Goal: Information Seeking & Learning: Learn about a topic

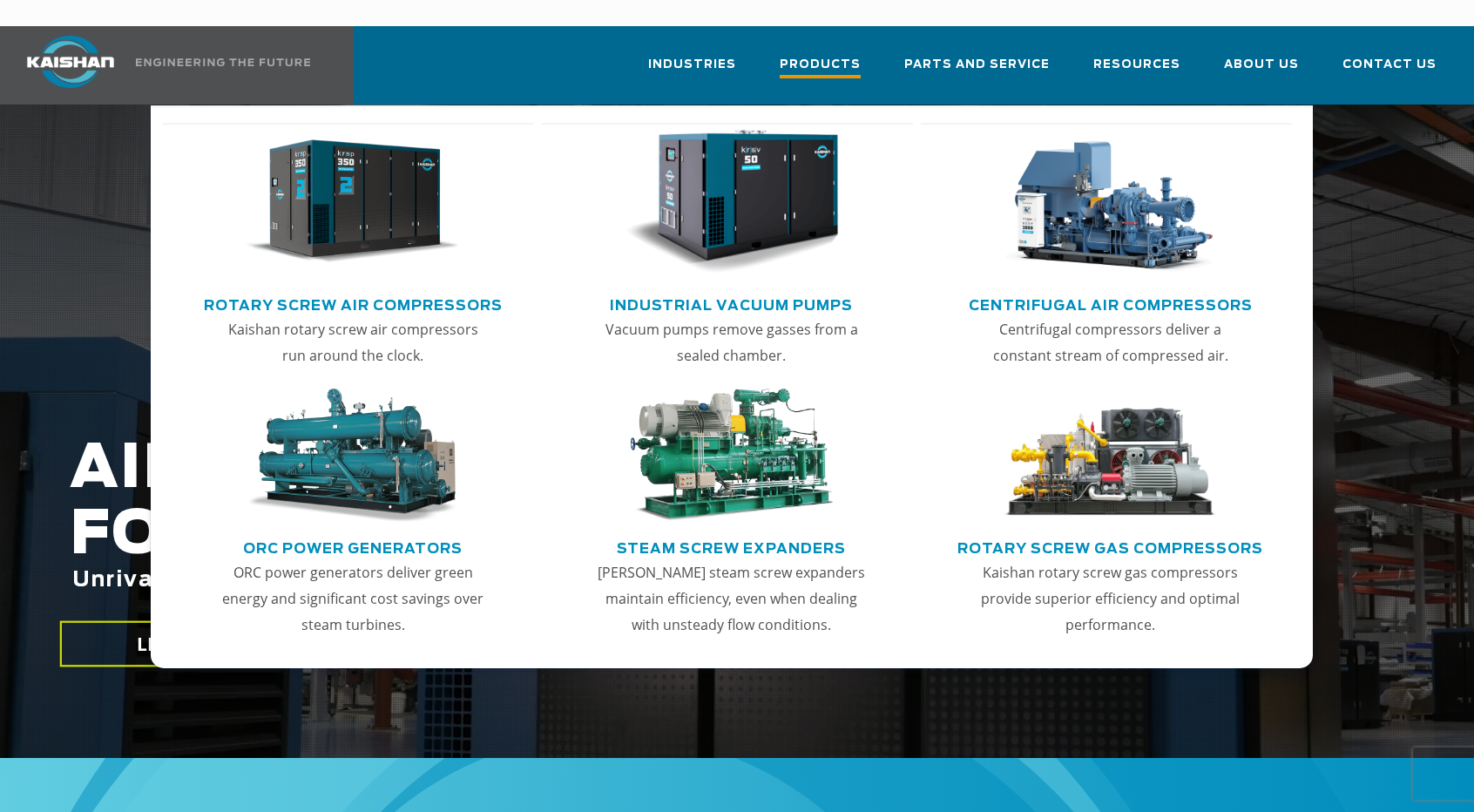
click at [861, 55] on span "Products" at bounding box center [819, 66] width 81 height 24
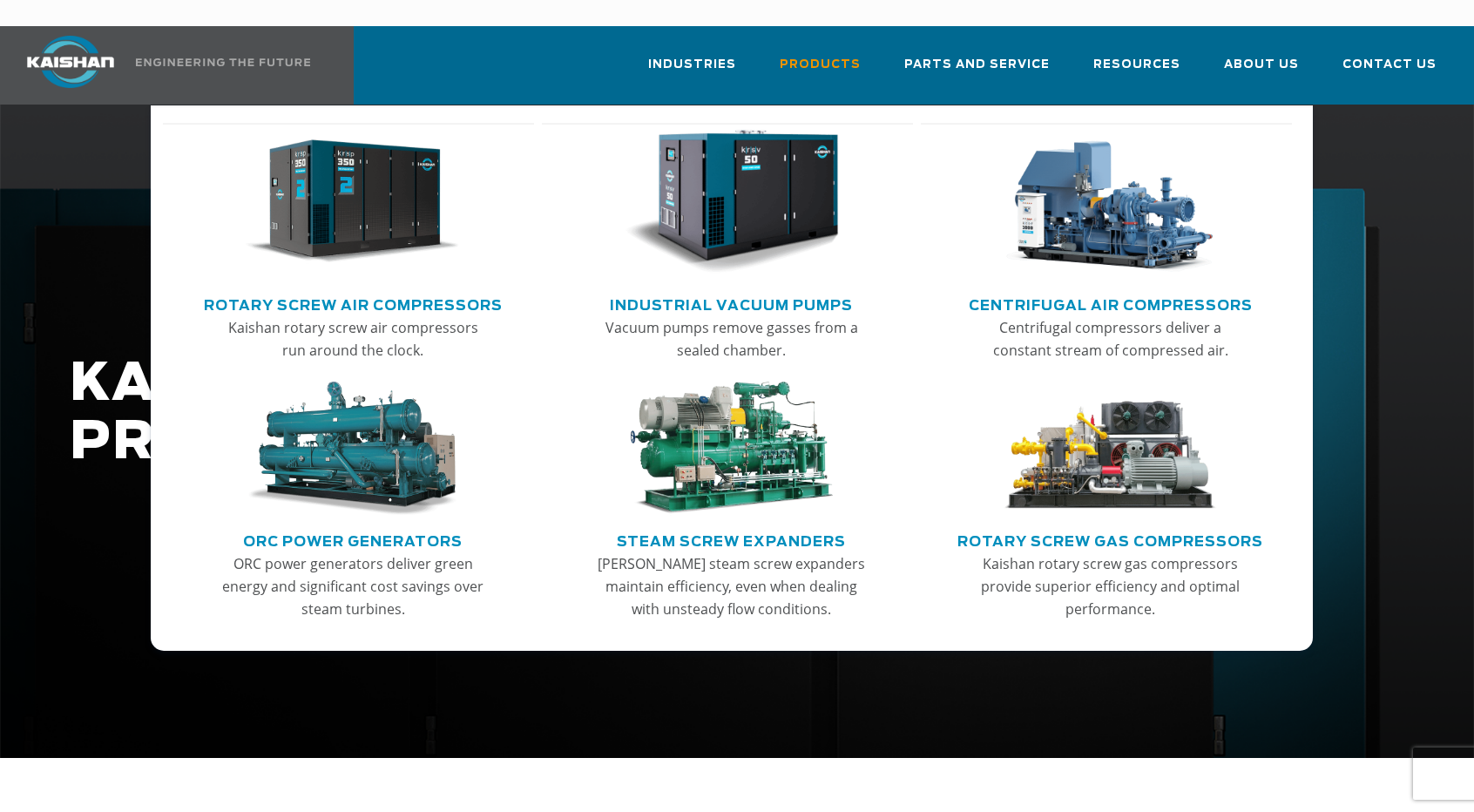
click at [355, 199] on img "Main menu" at bounding box center [353, 202] width 214 height 144
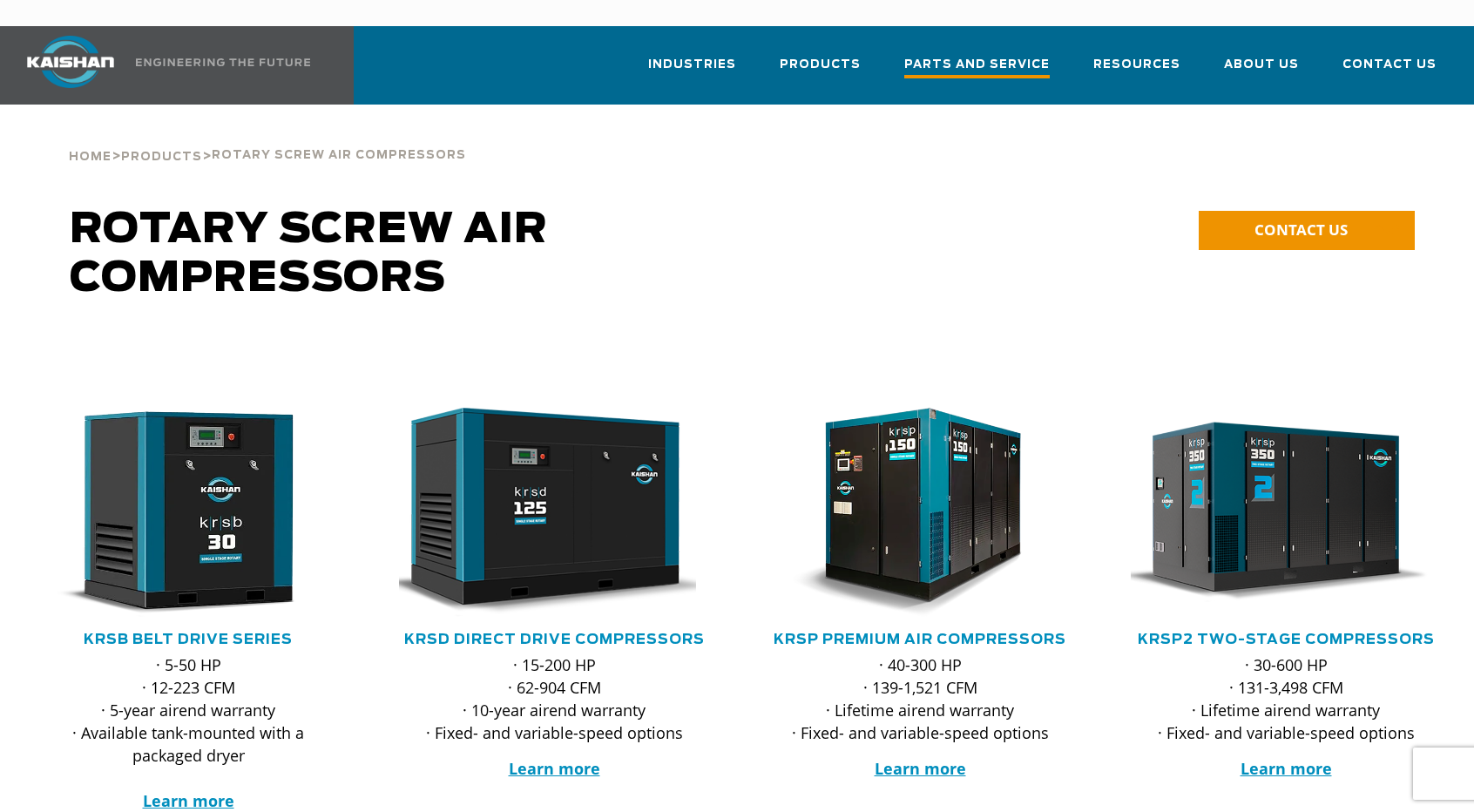
click at [974, 55] on span "Parts and Service" at bounding box center [977, 66] width 145 height 24
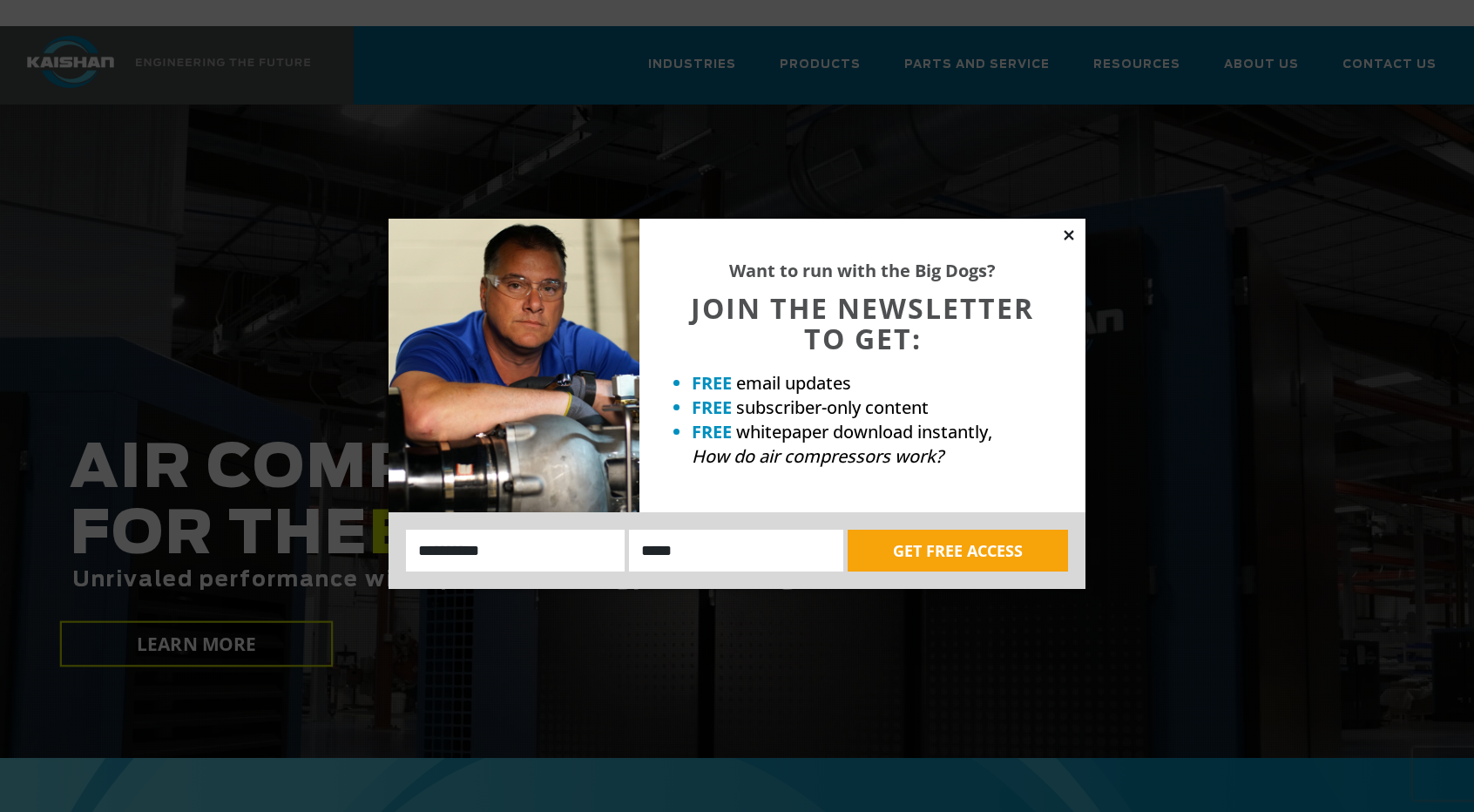
click at [1074, 239] on icon at bounding box center [1069, 236] width 16 height 16
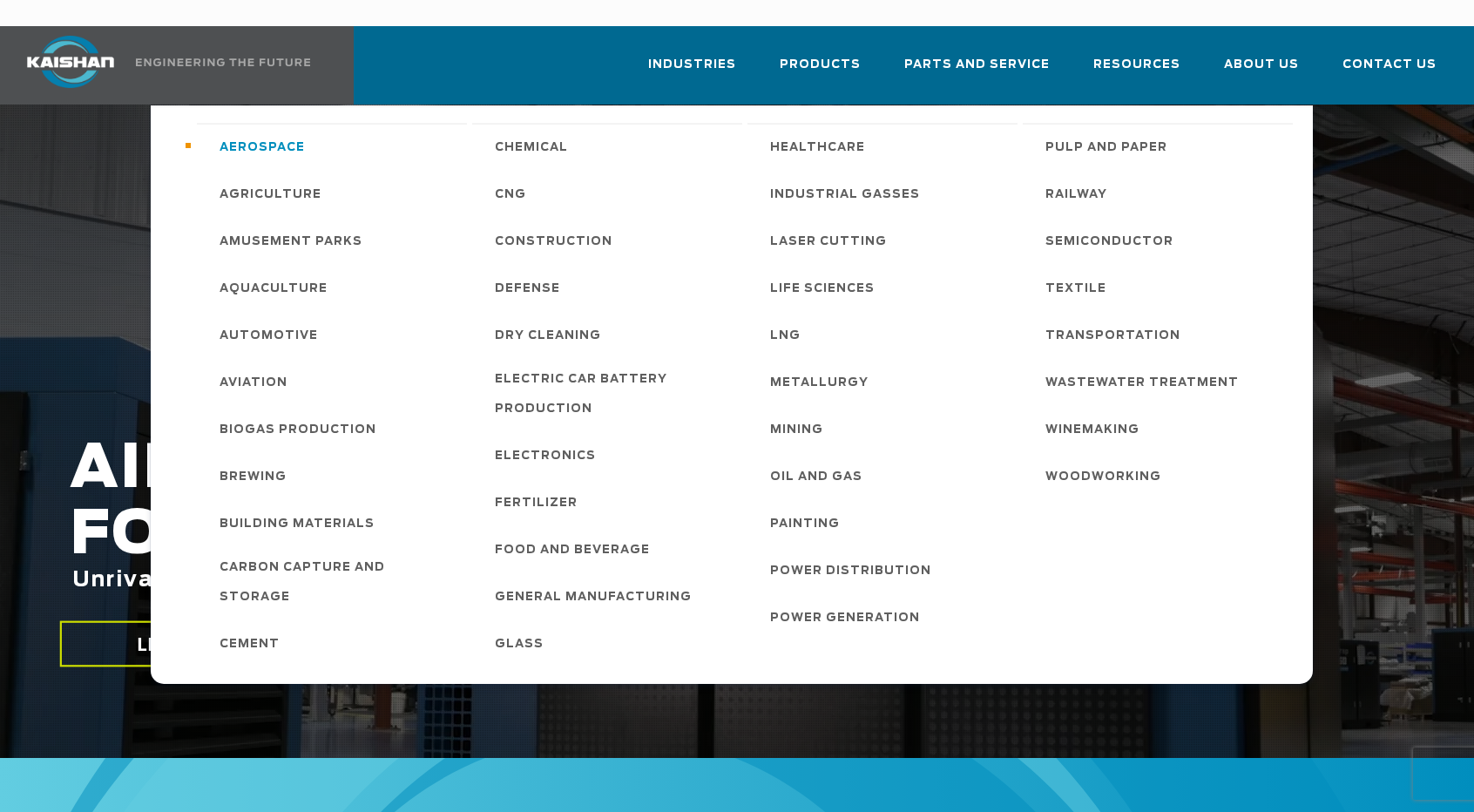
click at [275, 133] on span "Aerospace" at bounding box center [262, 147] width 85 height 29
